Goal: Find specific page/section

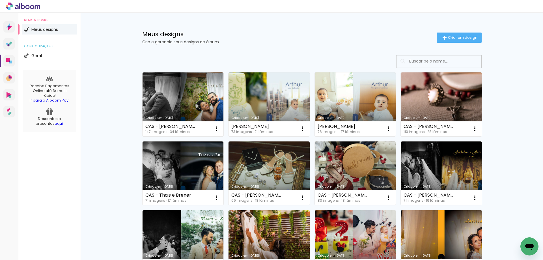
click at [428, 58] on input at bounding box center [446, 61] width 81 height 12
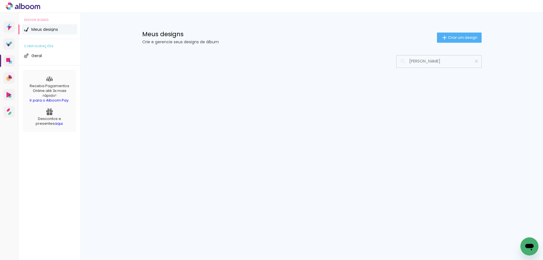
type input "[PERSON_NAME]"
type paper-input "[PERSON_NAME]"
click at [475, 61] on iron-icon at bounding box center [476, 61] width 5 height 5
